Goal: Task Accomplishment & Management: Use online tool/utility

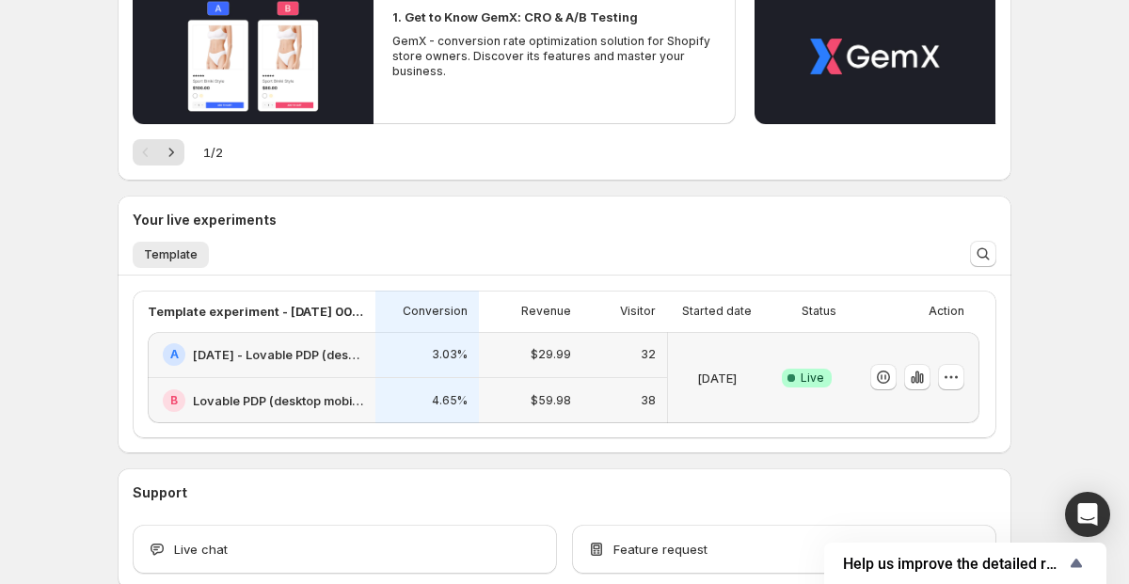
scroll to position [234, 0]
click at [920, 367] on icon "button" at bounding box center [917, 376] width 19 height 19
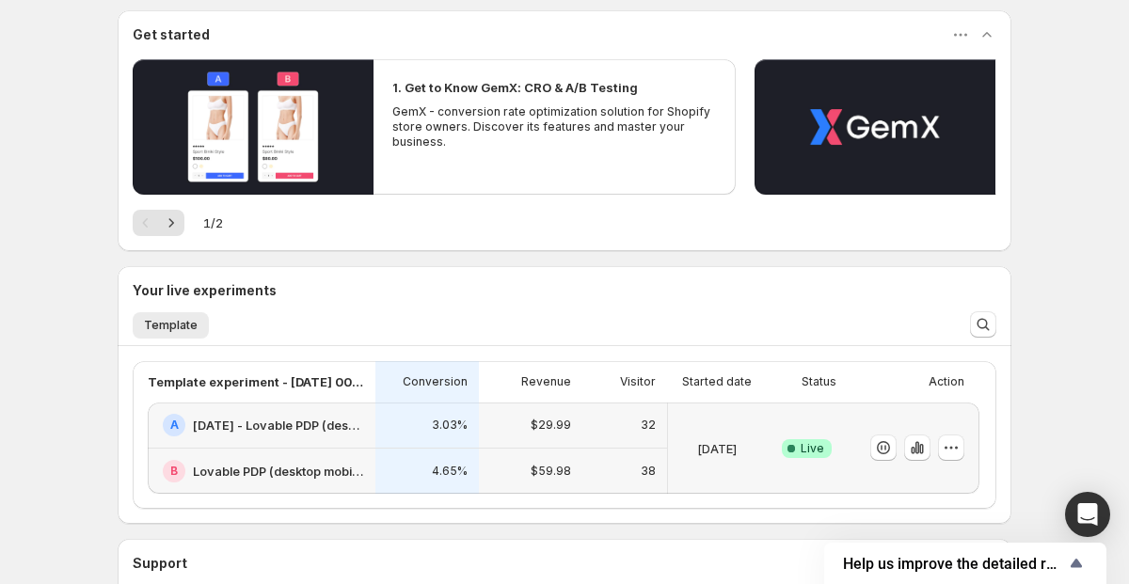
scroll to position [164, 0]
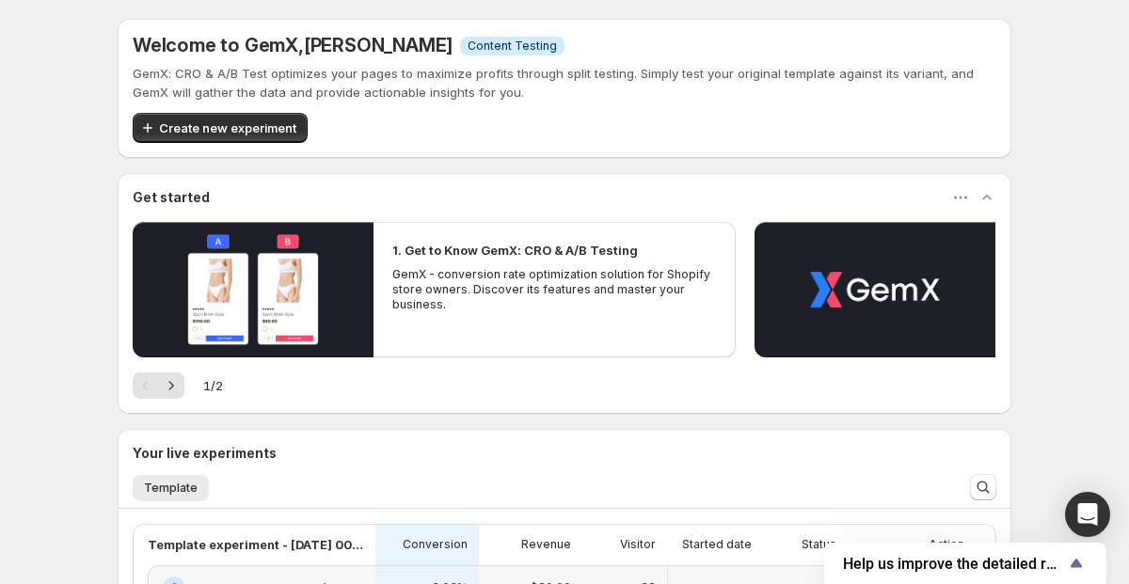
scroll to position [340, 0]
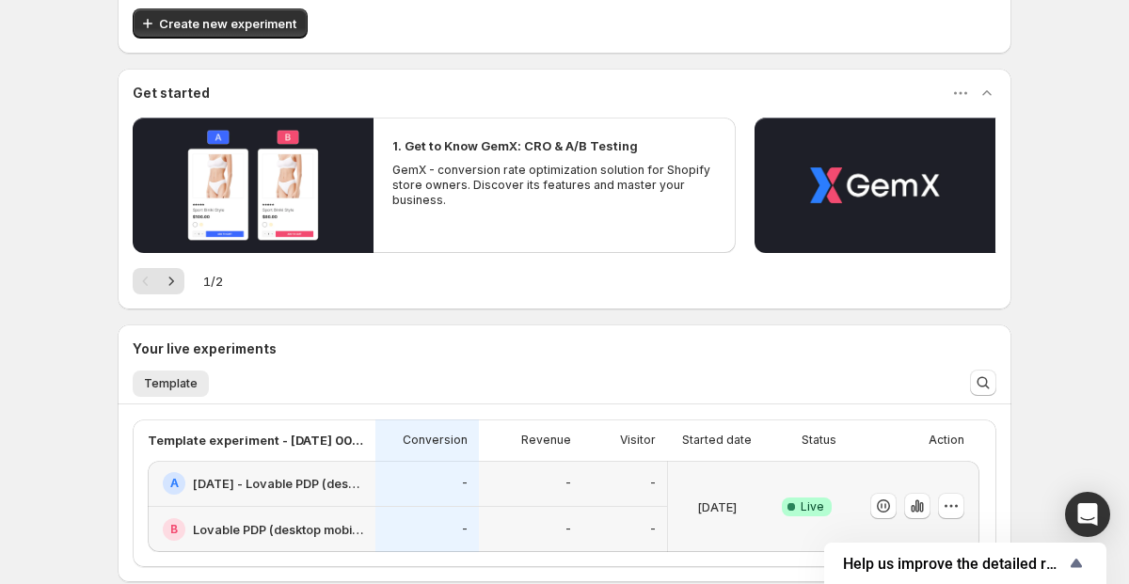
scroll to position [109, 0]
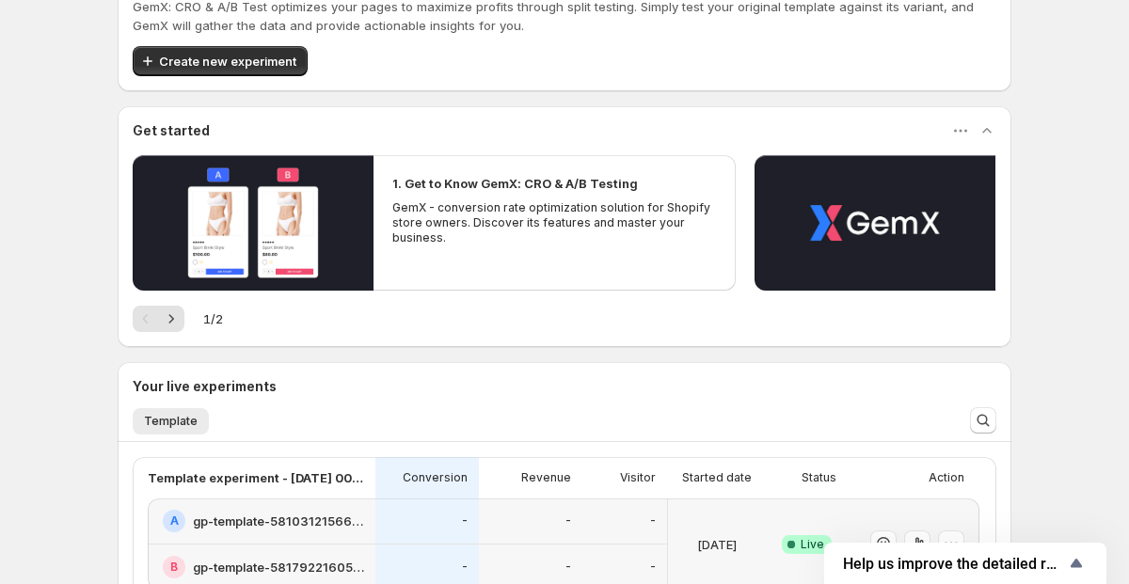
scroll to position [340, 0]
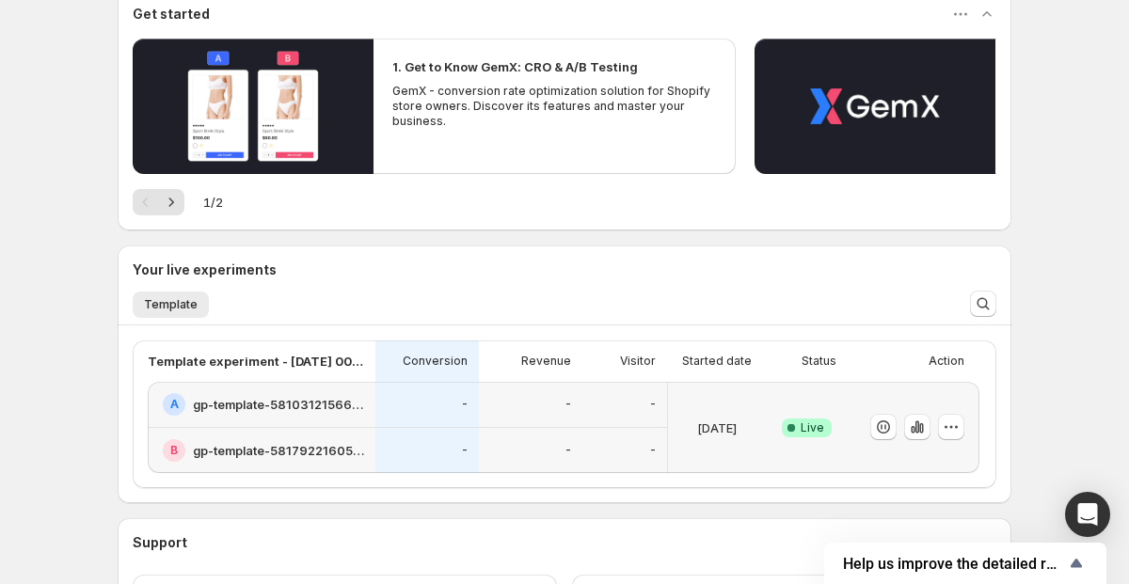
scroll to position [262, 0]
